Goal: Communication & Community: Connect with others

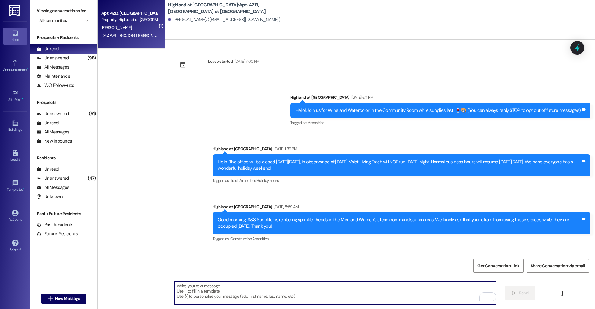
scroll to position [1234, 0]
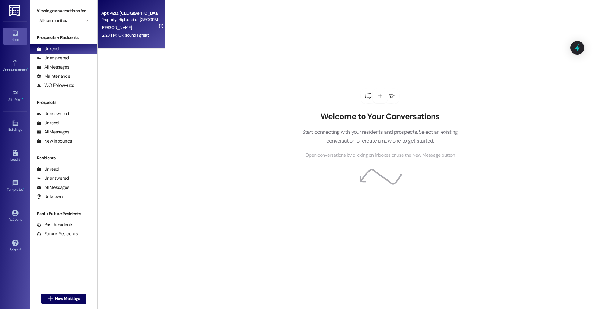
click at [132, 20] on div "Property: Highland at [GEOGRAPHIC_DATA]" at bounding box center [129, 19] width 56 height 6
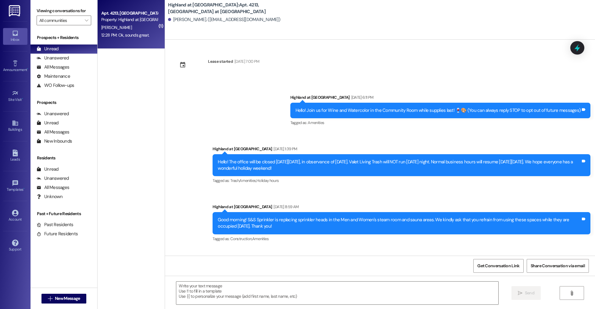
scroll to position [1295, 0]
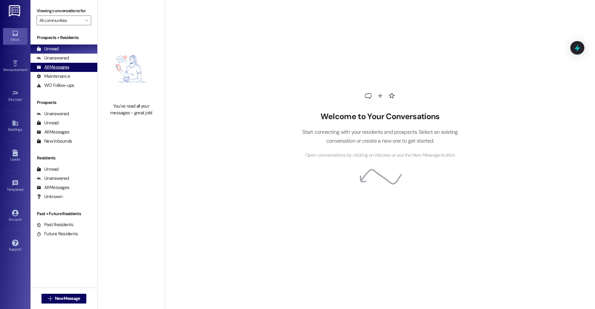
click at [63, 65] on div "All Messages" at bounding box center [53, 67] width 33 height 6
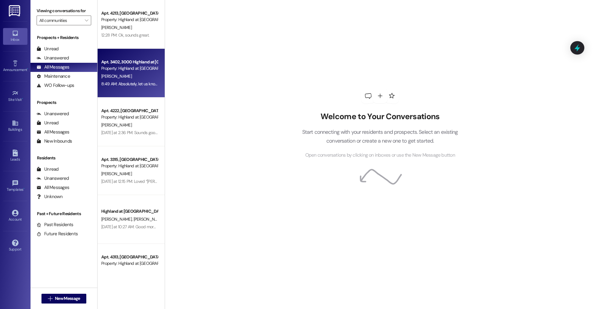
click at [130, 79] on div "G. Ward" at bounding box center [130, 77] width 58 height 8
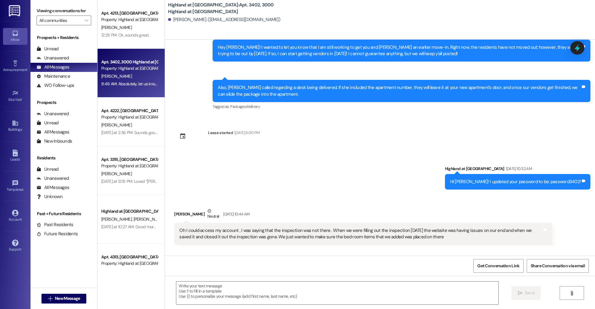
scroll to position [1226, 0]
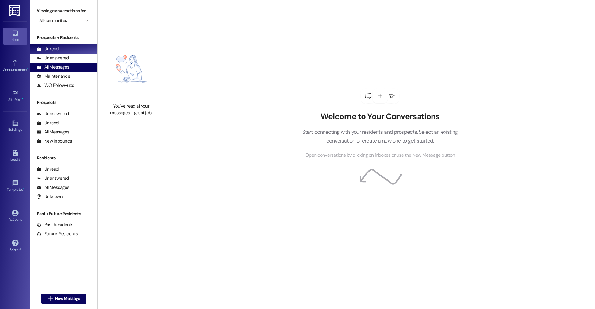
click at [66, 70] on div "All Messages" at bounding box center [53, 67] width 33 height 6
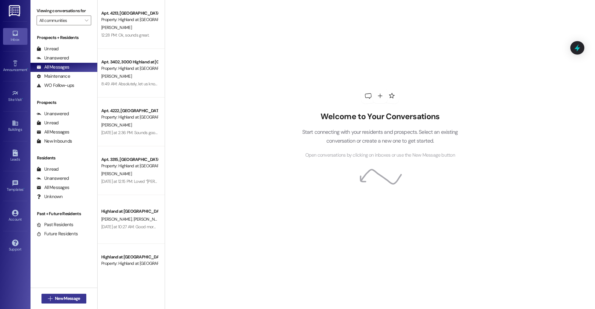
click at [48, 299] on icon "" at bounding box center [50, 298] width 5 height 5
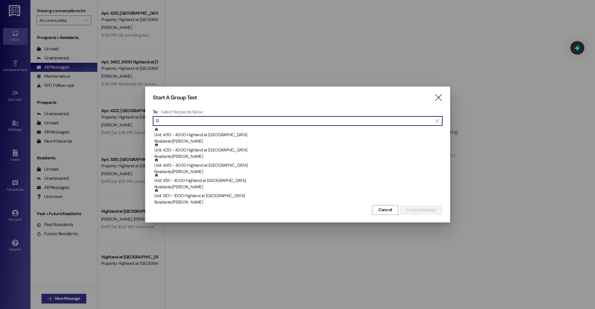
type input "1"
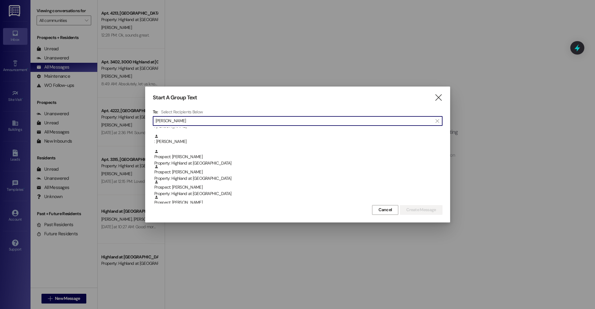
scroll to position [137, 0]
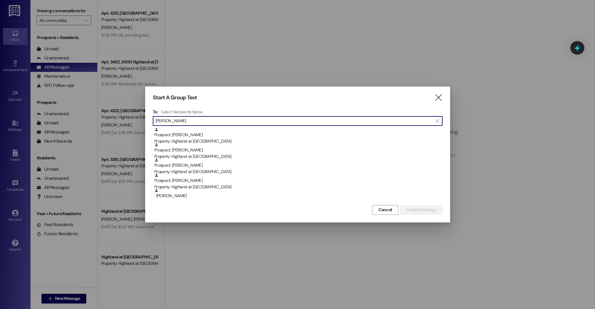
click at [180, 119] on input "[PERSON_NAME]" at bounding box center [294, 121] width 277 height 9
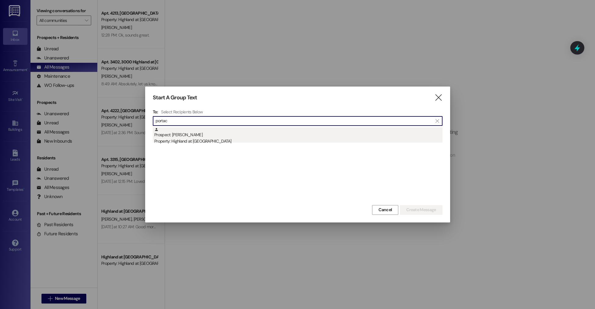
type input "portac"
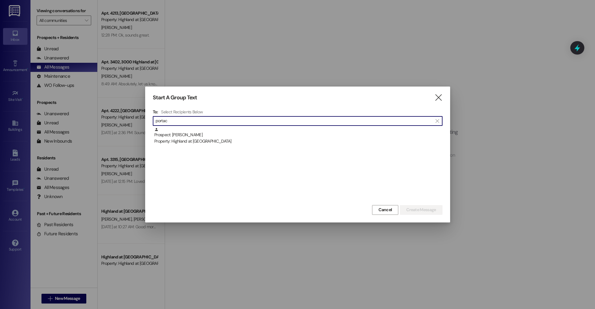
drag, startPoint x: 204, startPoint y: 138, endPoint x: 280, endPoint y: 159, distance: 78.7
click at [204, 138] on div "Prospect: [PERSON_NAME] Property: Highland at [GEOGRAPHIC_DATA]" at bounding box center [298, 136] width 288 height 17
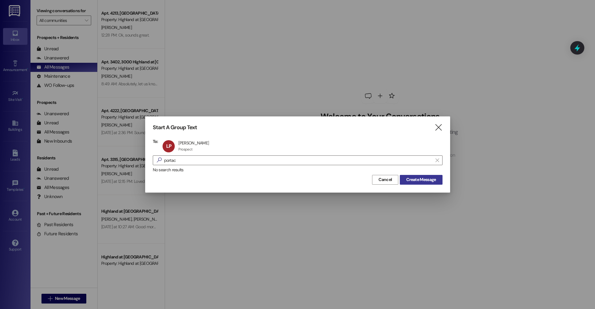
click at [414, 177] on span "Create Message" at bounding box center [421, 180] width 30 height 6
